Goal: Navigation & Orientation: Find specific page/section

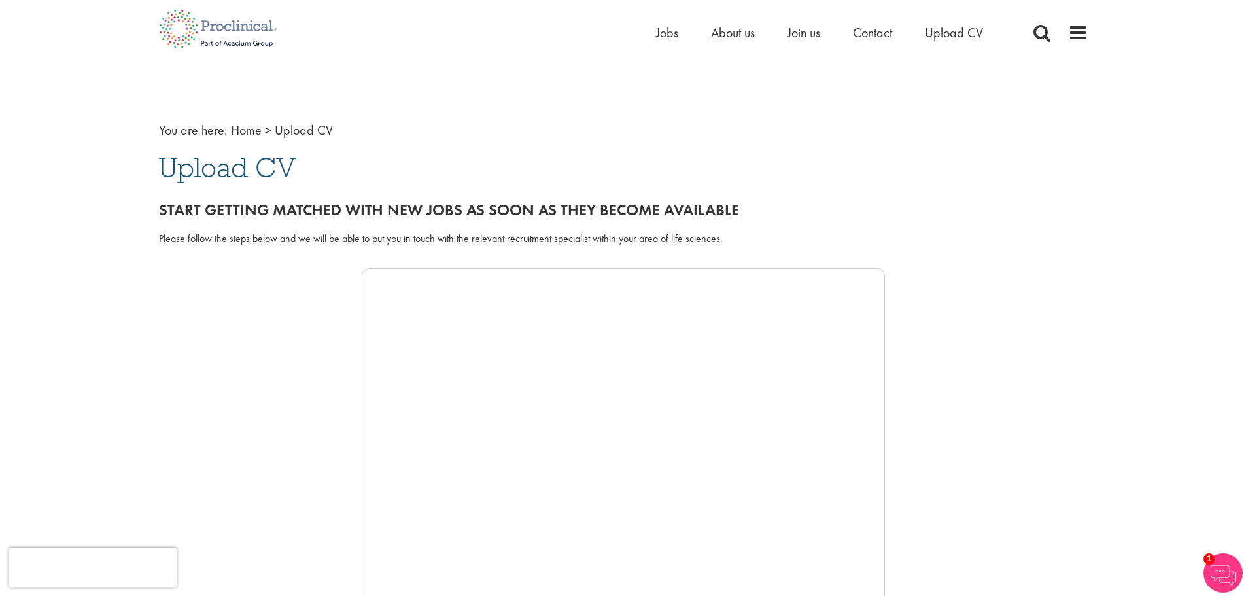
click at [653, 35] on div "Home Jobs About us Join us Contact Upload CV" at bounding box center [618, 24] width 938 height 49
click at [657, 35] on span "Jobs" at bounding box center [667, 32] width 22 height 17
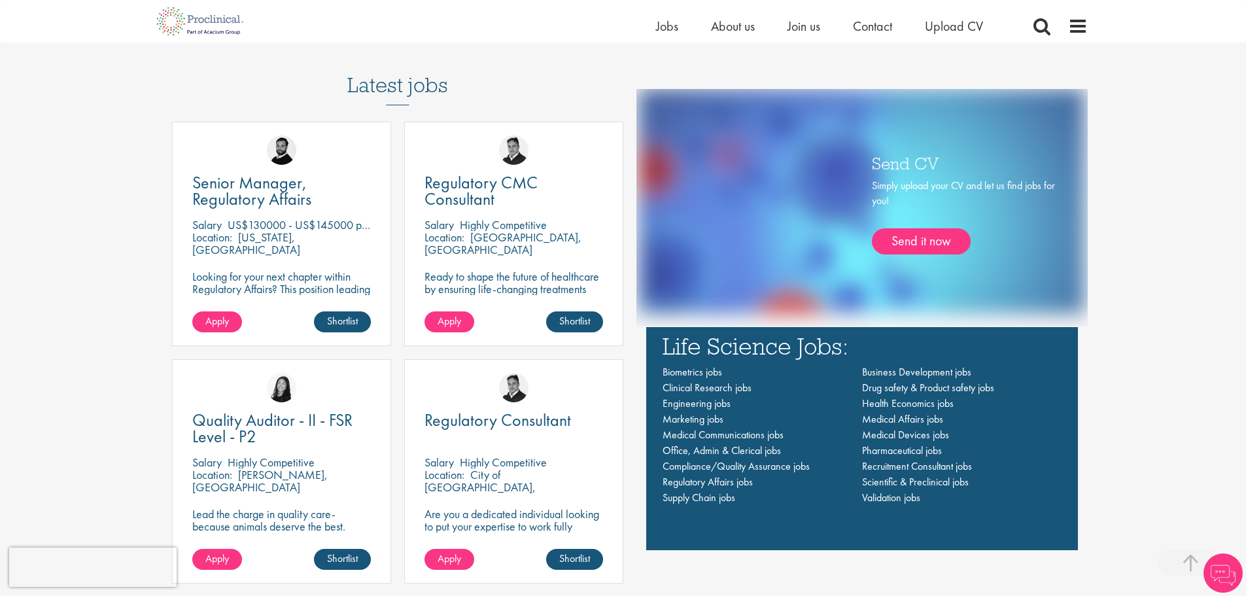
scroll to position [1046, 0]
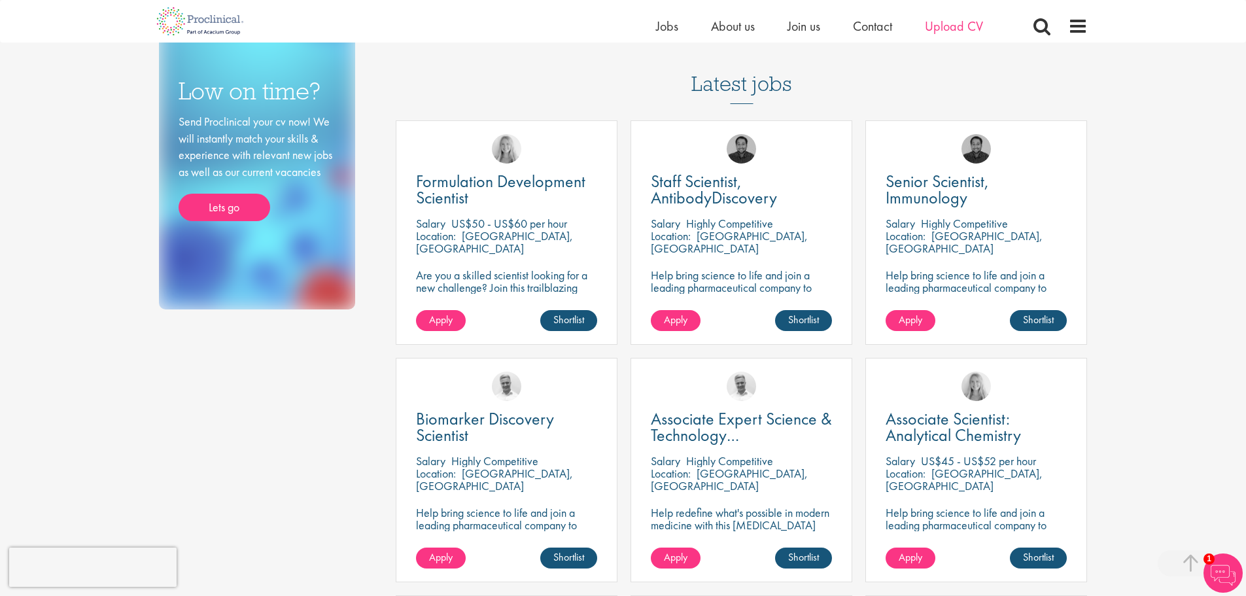
scroll to position [199, 0]
